Goal: Task Accomplishment & Management: Manage account settings

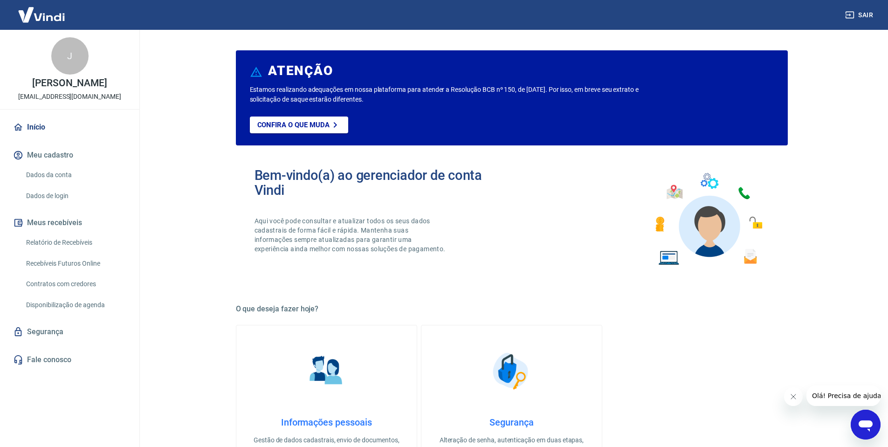
click at [183, 99] on main "ATENÇÃO Estamos realizando adequações em nossa plataforma para atender a Resolu…" at bounding box center [511, 238] width 752 height 417
click at [195, 108] on main "ATENÇÃO Estamos realizando adequações em nossa plataforma para atender a Resolu…" at bounding box center [511, 238] width 752 height 417
click at [171, 52] on main "ATENÇÃO Estamos realizando adequações em nossa plataforma para atender a Resolu…" at bounding box center [511, 238] width 752 height 417
click at [58, 17] on img at bounding box center [41, 14] width 61 height 28
click at [65, 153] on button "Meu cadastro" at bounding box center [69, 155] width 117 height 21
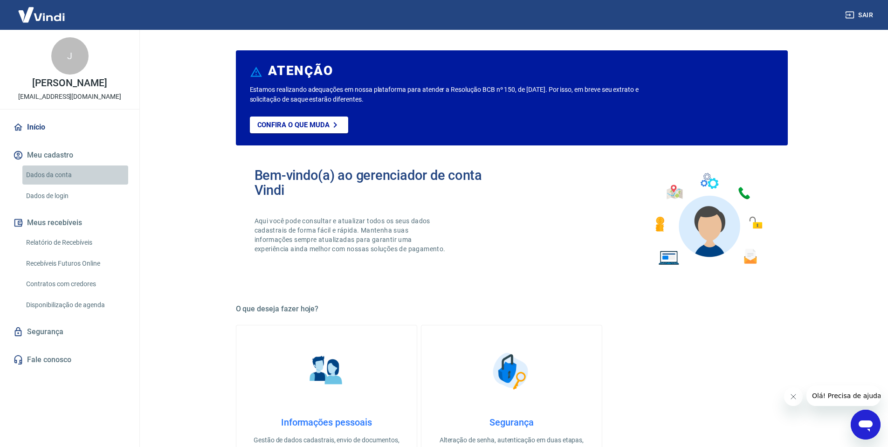
click at [62, 172] on link "Dados da conta" at bounding box center [75, 174] width 106 height 19
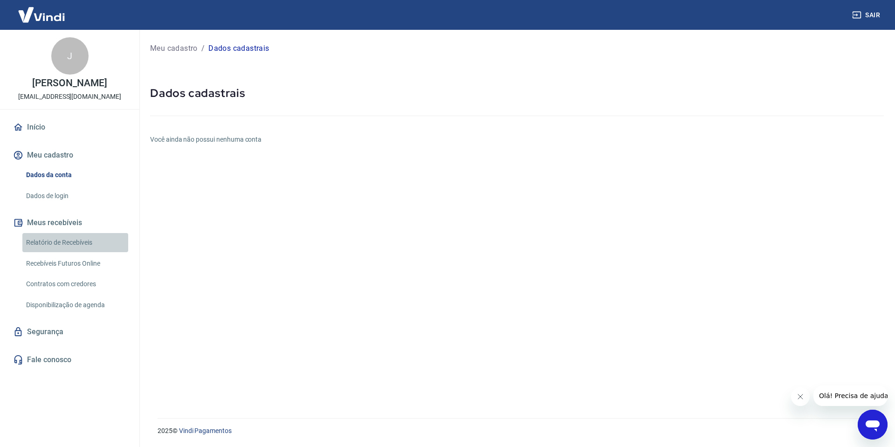
click at [64, 244] on link "Relatório de Recebíveis" at bounding box center [75, 242] width 106 height 19
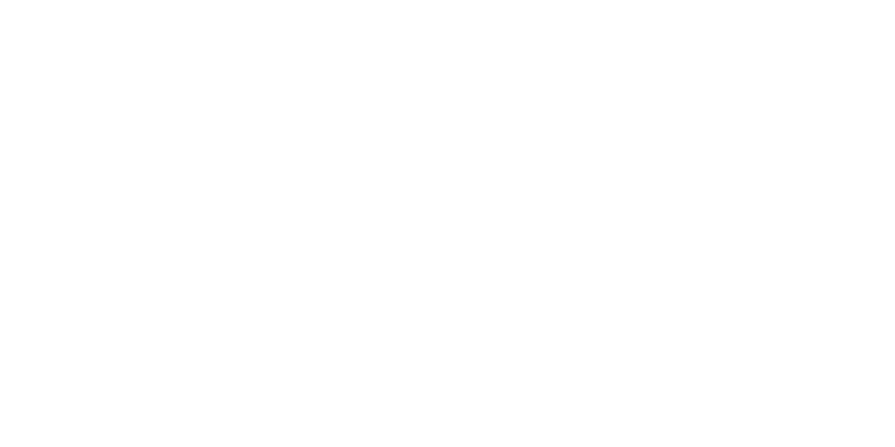
click at [581, 0] on html at bounding box center [447, 0] width 895 height 0
